Goal: Find specific page/section: Find specific page/section

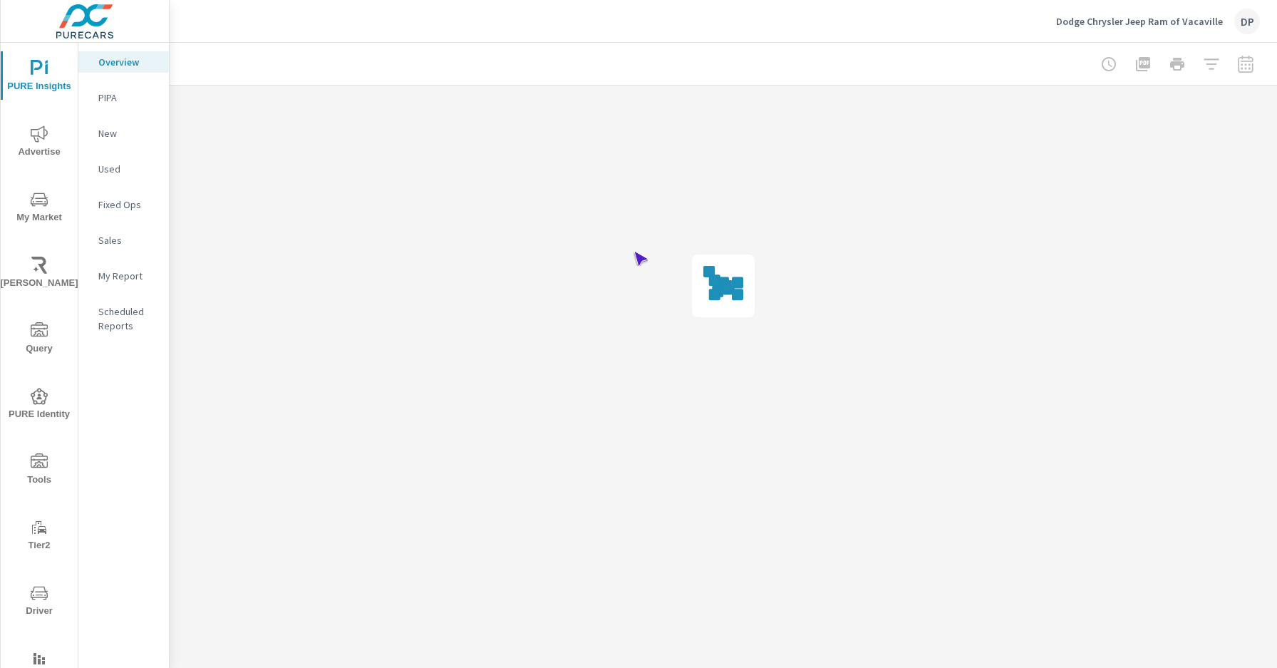
click at [36, 601] on span "Driver" at bounding box center [39, 601] width 68 height 35
